Goal: Task Accomplishment & Management: Manage account settings

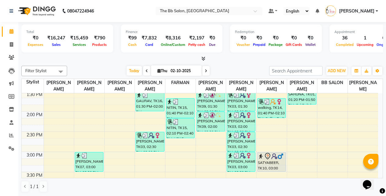
scroll to position [244, 0]
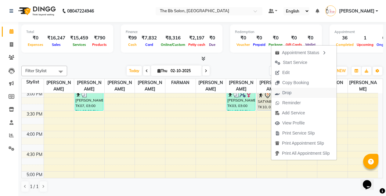
click at [290, 89] on span "Drop" at bounding box center [284, 93] width 24 height 10
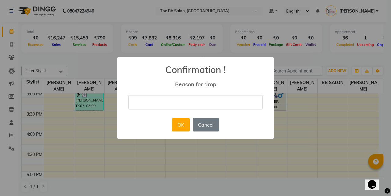
drag, startPoint x: 182, startPoint y: 108, endPoint x: 183, endPoint y: 104, distance: 4.3
click at [183, 106] on input "text" at bounding box center [195, 102] width 134 height 14
type input "cn"
click at [185, 122] on button "OK" at bounding box center [180, 124] width 17 height 13
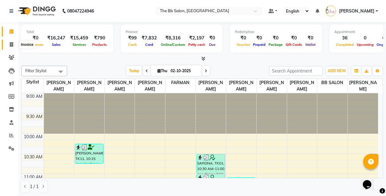
click at [11, 47] on span at bounding box center [11, 44] width 11 height 7
select select "6231"
select select "service"
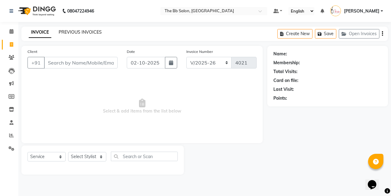
click at [79, 34] on link "PREVIOUS INVOICES" at bounding box center [80, 31] width 43 height 5
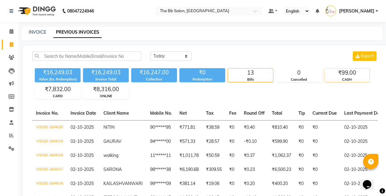
click at [354, 81] on div "CASH" at bounding box center [347, 79] width 45 height 5
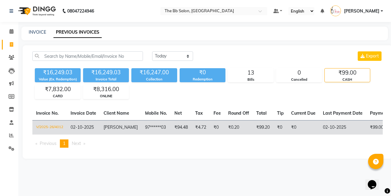
click at [46, 126] on td "V/2025-26/4012" at bounding box center [49, 127] width 35 height 14
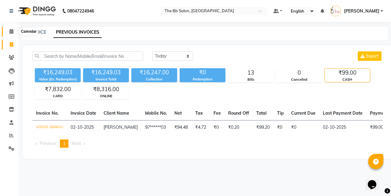
click at [13, 32] on icon at bounding box center [11, 31] width 4 height 5
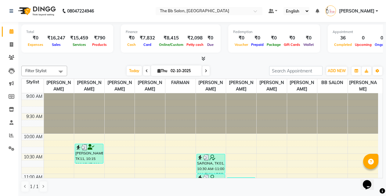
scroll to position [0, 0]
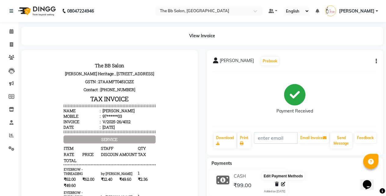
click at [283, 184] on icon at bounding box center [283, 184] width 4 height 4
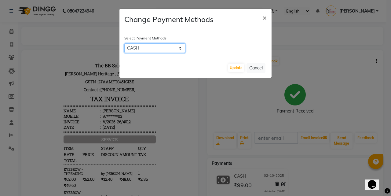
click at [130, 49] on select "CASH CARD ONLINE" at bounding box center [154, 47] width 61 height 9
select select "3"
click at [124, 43] on select "CASH CARD ONLINE" at bounding box center [154, 47] width 61 height 9
click at [232, 69] on button "Update" at bounding box center [236, 68] width 16 height 9
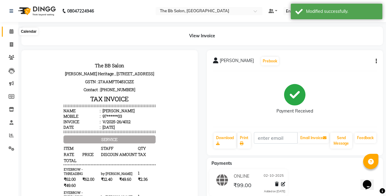
click at [15, 31] on span at bounding box center [11, 31] width 11 height 7
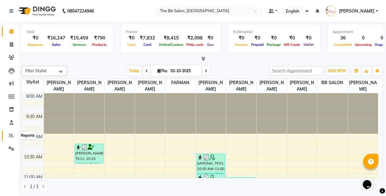
click at [11, 135] on icon at bounding box center [11, 135] width 5 height 5
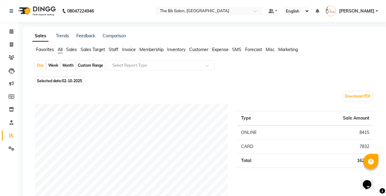
click at [114, 50] on span "Staff" at bounding box center [114, 49] width 10 height 5
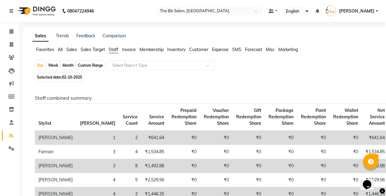
click at [93, 65] on div "Custom Range" at bounding box center [90, 65] width 28 height 9
select select "10"
select select "2025"
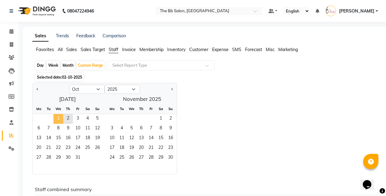
click at [56, 119] on span "1" at bounding box center [58, 119] width 10 height 10
click at [66, 119] on span "2" at bounding box center [68, 119] width 10 height 10
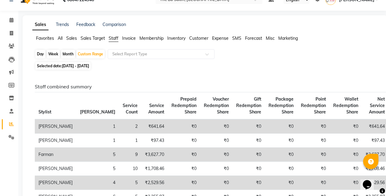
scroll to position [31, 0]
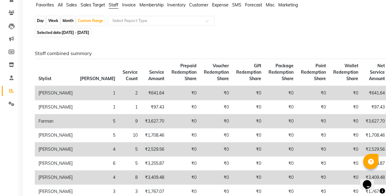
scroll to position [0, 0]
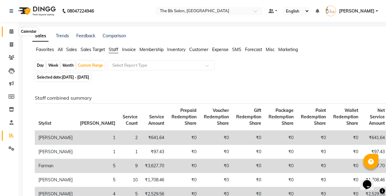
click at [11, 29] on icon at bounding box center [11, 31] width 4 height 5
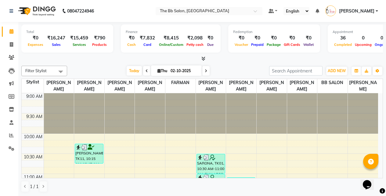
click at [229, 68] on div "Today Thu 02-10-2025" at bounding box center [168, 70] width 196 height 9
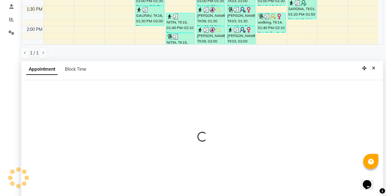
scroll to position [120, 0]
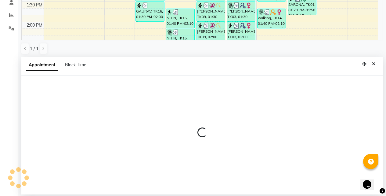
select select "83658"
select select "840"
select select "tentative"
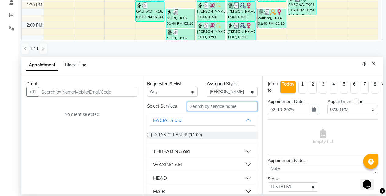
click at [208, 110] on input "text" at bounding box center [222, 105] width 71 height 9
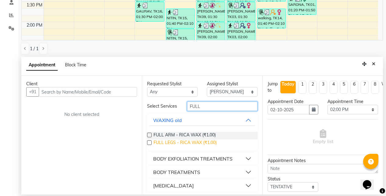
scroll to position [20, 0]
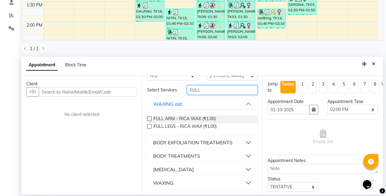
type input "FULL"
click at [173, 142] on div "BODY EXFOLIATION TREATMENTS" at bounding box center [192, 142] width 79 height 7
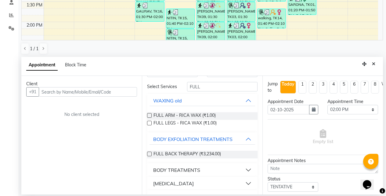
click at [165, 173] on div "BODY TREATMENTS" at bounding box center [176, 169] width 47 height 7
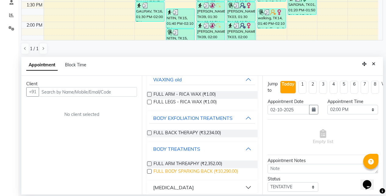
scroll to position [62, 0]
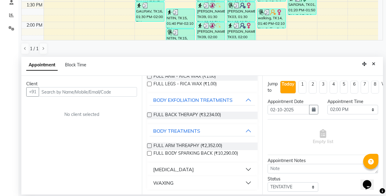
click at [167, 183] on div "WAXING" at bounding box center [163, 182] width 20 height 7
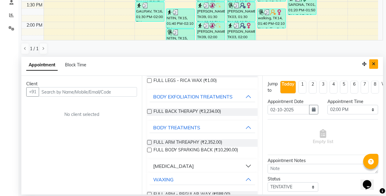
click at [376, 65] on button "Close" at bounding box center [374, 63] width 9 height 9
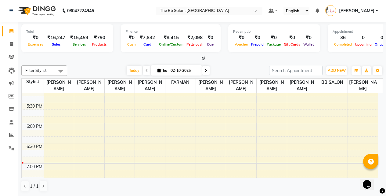
scroll to position [336, 0]
